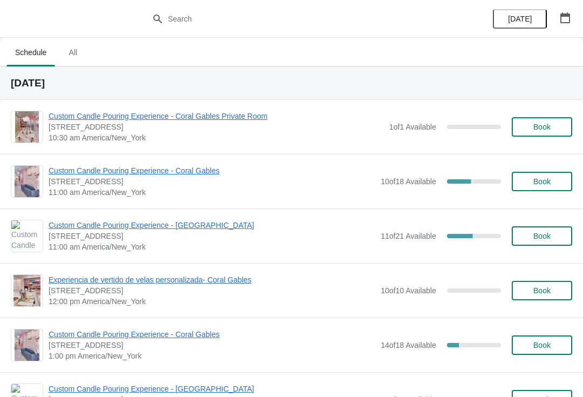
click at [186, 172] on span "Custom Candle Pouring Experience - Coral Gables" at bounding box center [212, 170] width 327 height 11
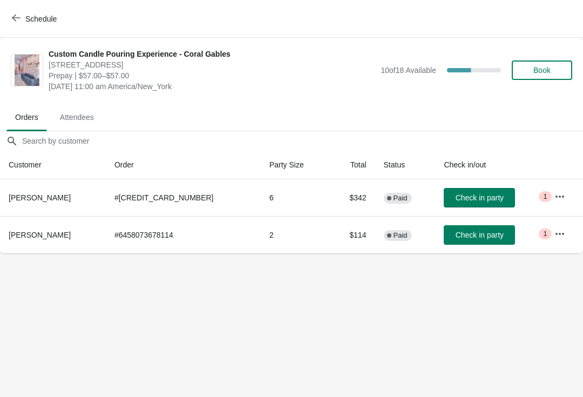
click at [44, 13] on button "Schedule" at bounding box center [35, 18] width 60 height 19
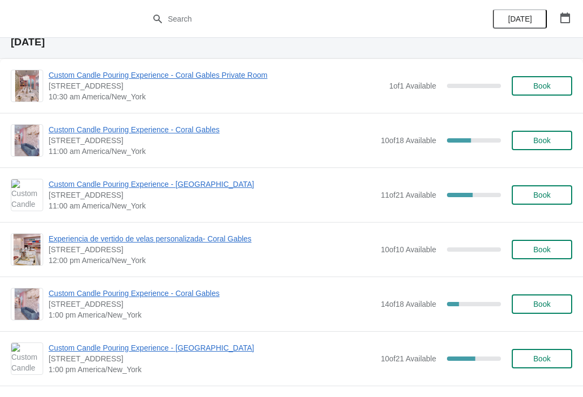
scroll to position [40, 0]
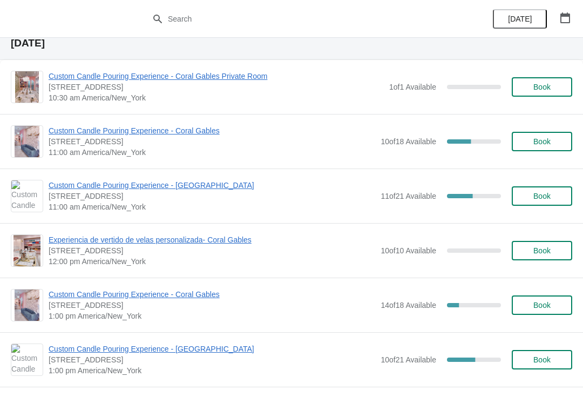
click at [178, 130] on span "Custom Candle Pouring Experience - Coral Gables" at bounding box center [212, 130] width 327 height 11
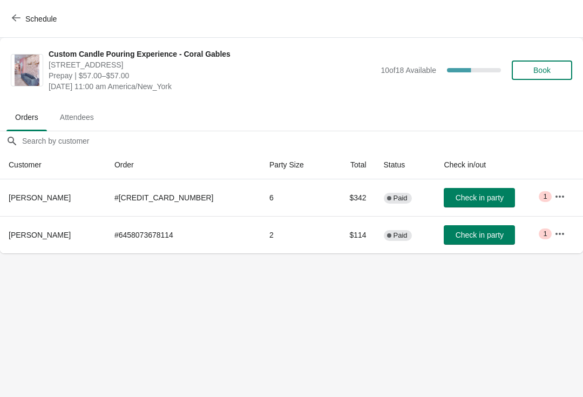
click at [456, 236] on span "Check in party" at bounding box center [480, 235] width 48 height 9
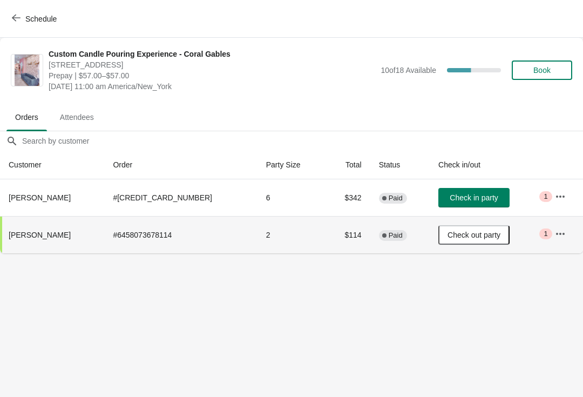
click at [465, 202] on button "Check in party" at bounding box center [473, 197] width 71 height 19
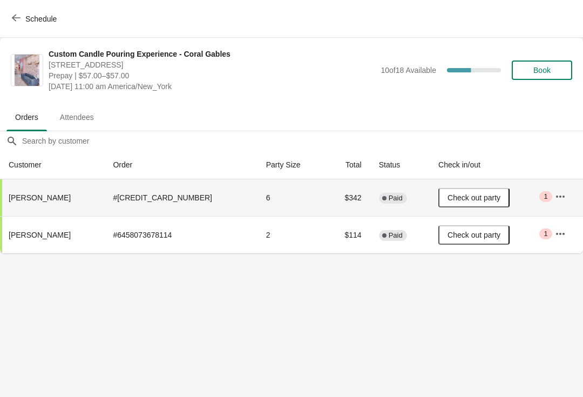
click at [23, 25] on button "Schedule" at bounding box center [35, 18] width 60 height 19
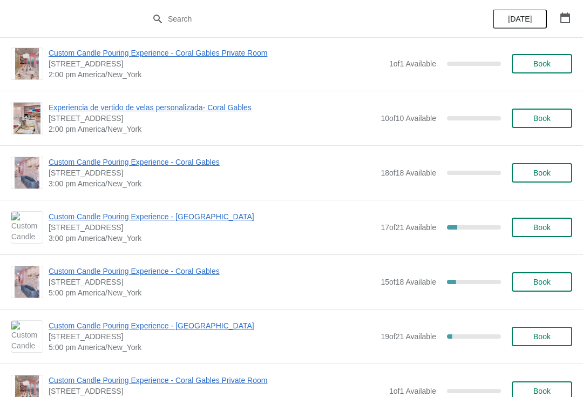
scroll to position [391, 0]
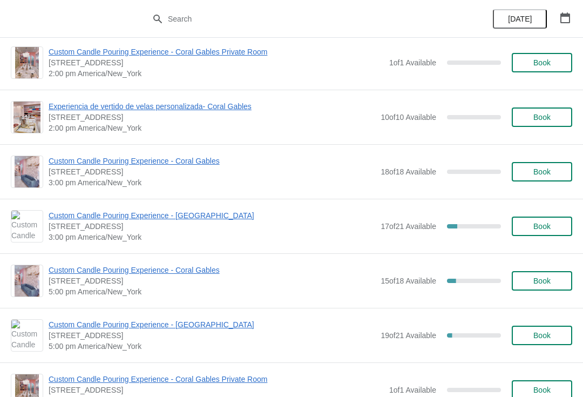
click at [198, 159] on span "Custom Candle Pouring Experience - Coral Gables" at bounding box center [212, 161] width 327 height 11
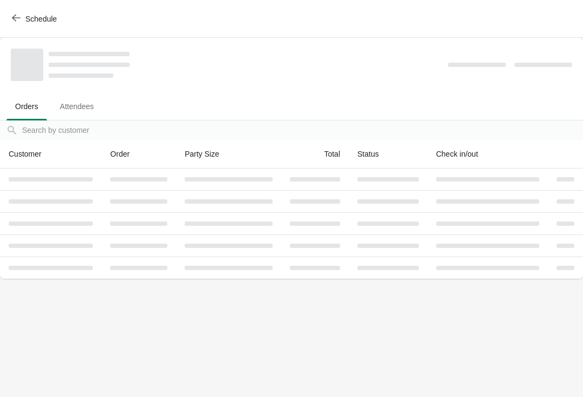
scroll to position [0, 0]
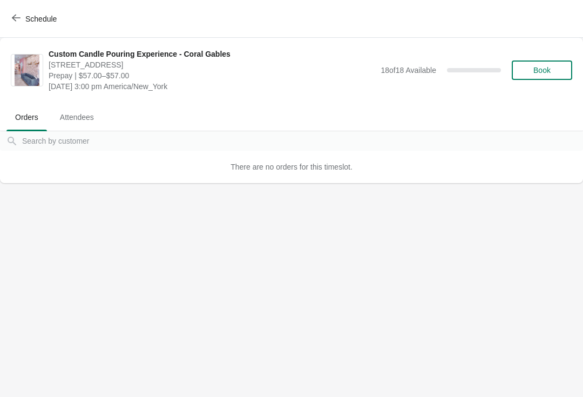
click at [46, 28] on button "Schedule" at bounding box center [35, 18] width 60 height 19
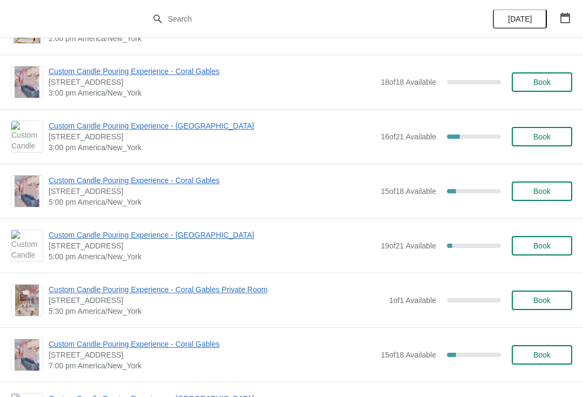
scroll to position [480, 0]
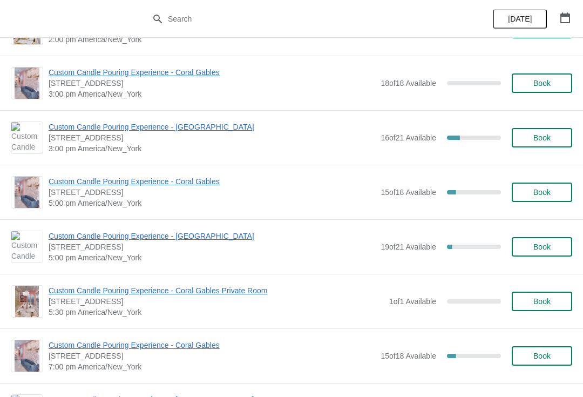
click at [215, 182] on span "Custom Candle Pouring Experience - Coral Gables" at bounding box center [212, 181] width 327 height 11
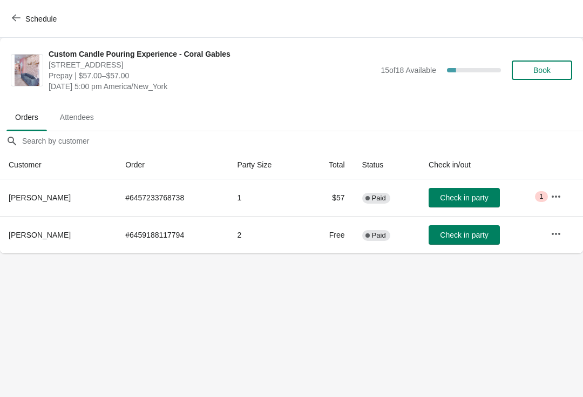
click at [41, 18] on span "Schedule" at bounding box center [40, 19] width 31 height 9
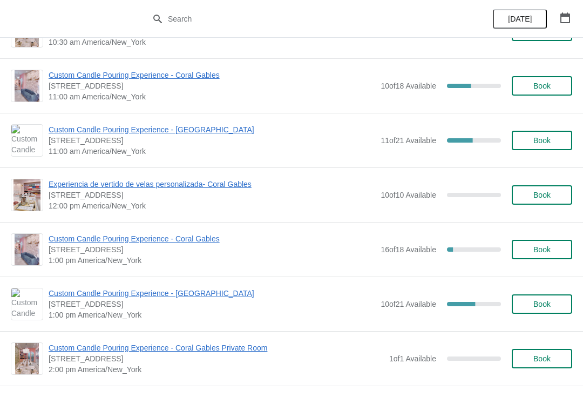
scroll to position [97, 0]
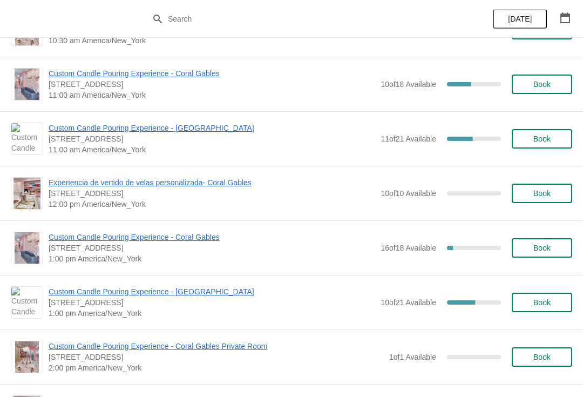
click at [116, 234] on span "Custom Candle Pouring Experience - Coral Gables" at bounding box center [212, 237] width 327 height 11
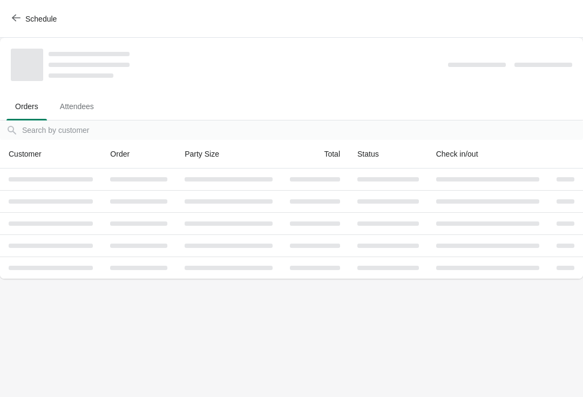
scroll to position [0, 0]
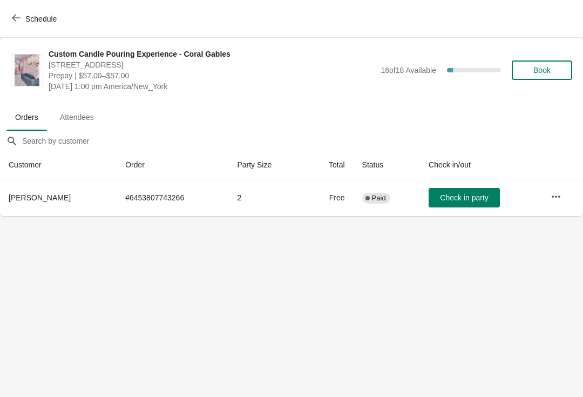
click at [27, 12] on button "Schedule" at bounding box center [35, 18] width 60 height 19
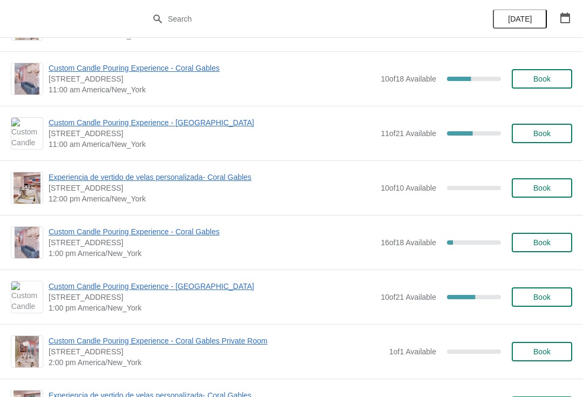
scroll to position [104, 0]
